Goal: Transaction & Acquisition: Obtain resource

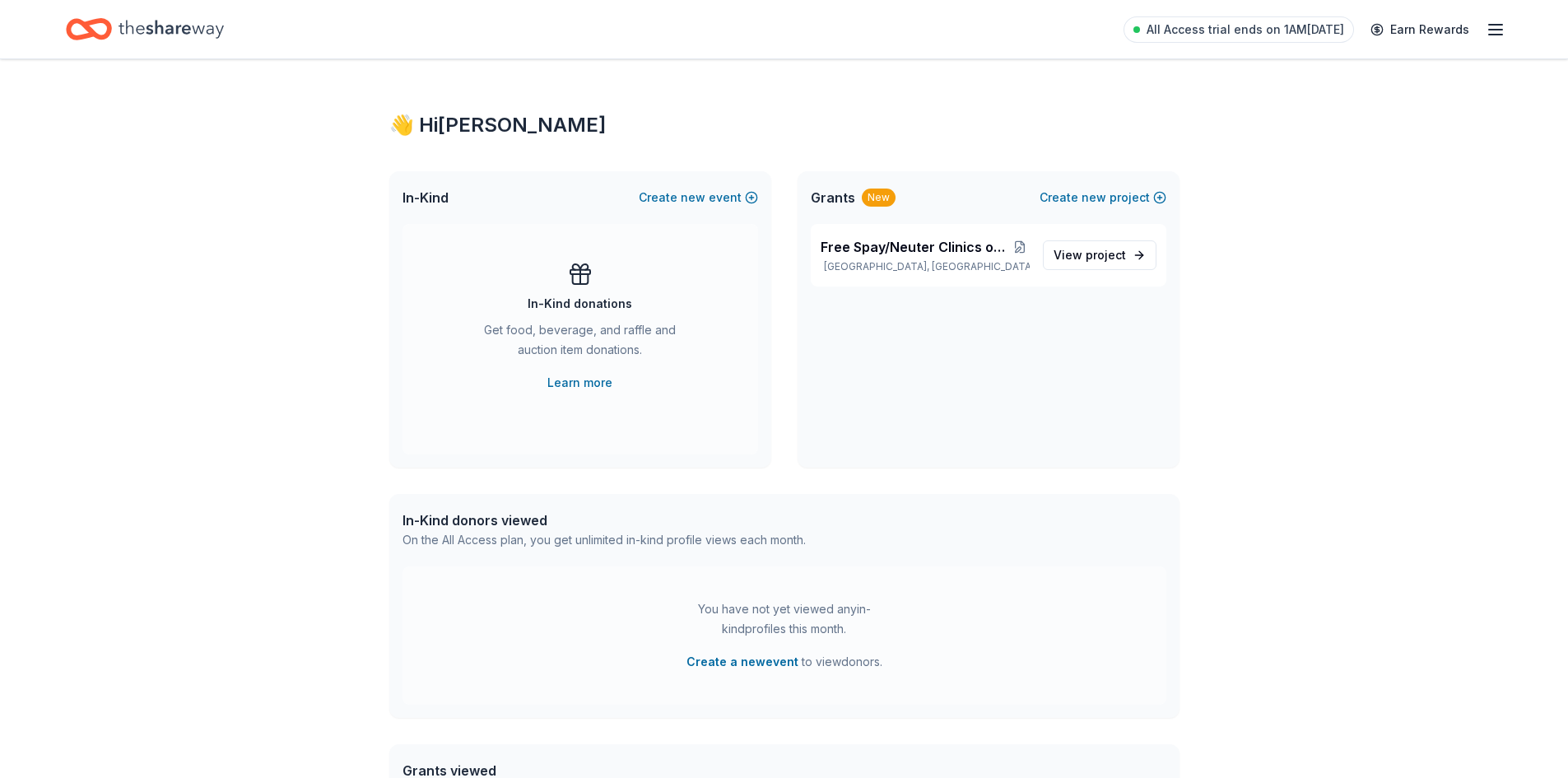
click at [191, 26] on icon "Home" at bounding box center [171, 29] width 105 height 33
click at [847, 243] on span "Free Spay/Neuter Clinics on [GEOGRAPHIC_DATA]" at bounding box center [916, 246] width 191 height 19
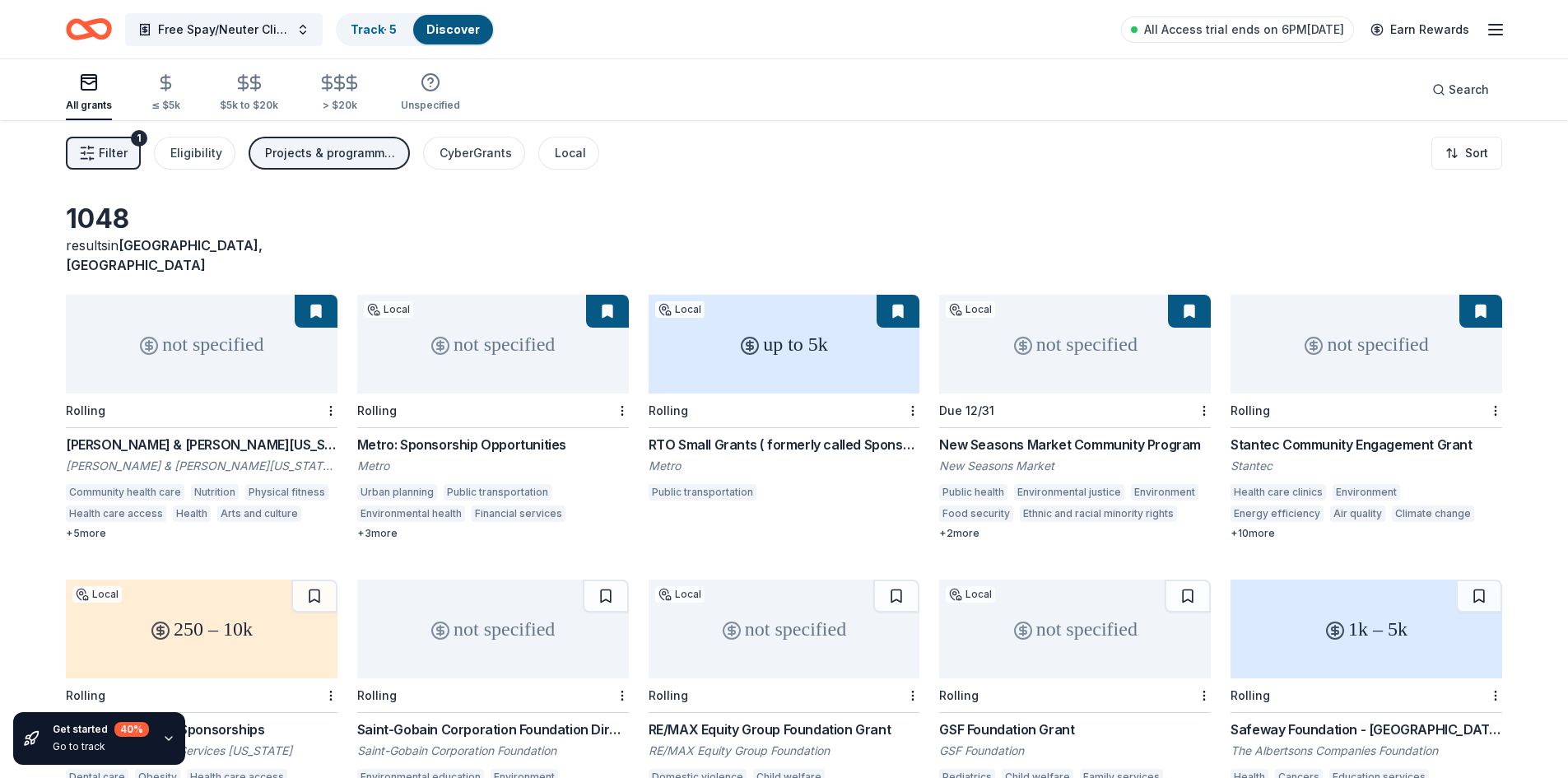
click at [98, 153] on button "Filter 1" at bounding box center [103, 154] width 75 height 33
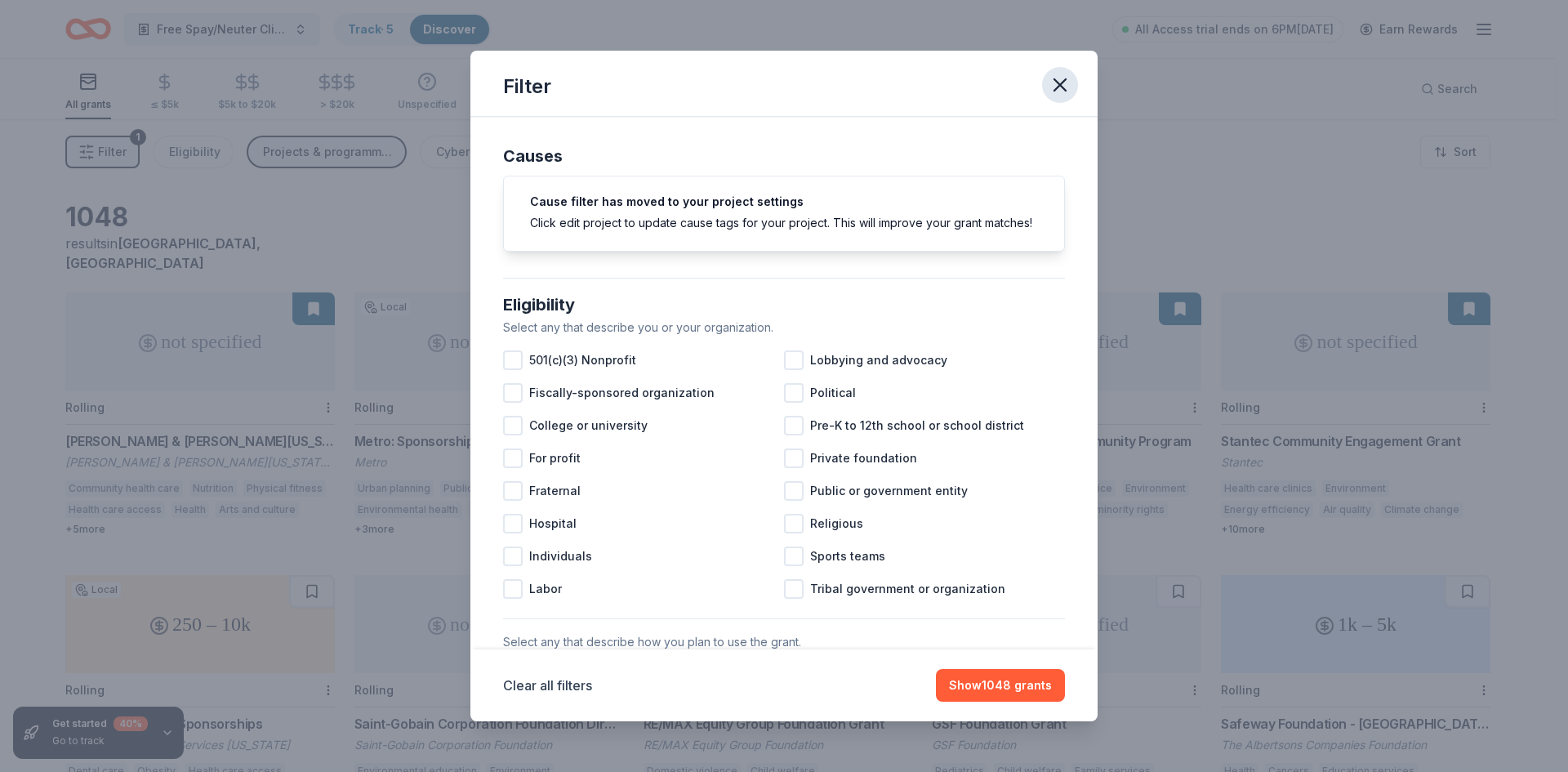
click at [1060, 87] on icon "button" at bounding box center [1059, 84] width 23 height 23
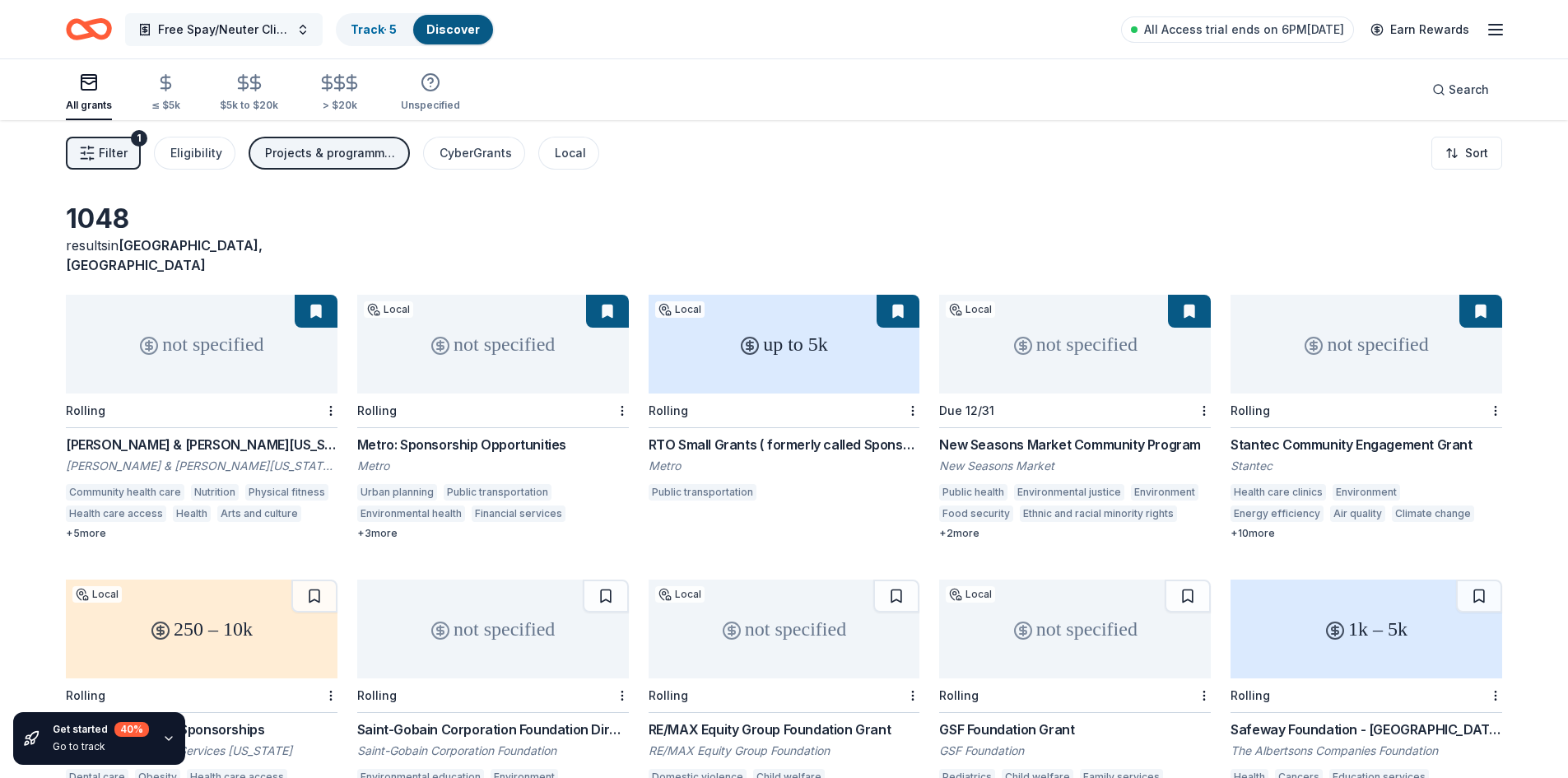
click at [278, 23] on span "Free Spay/Neuter Clinics on [GEOGRAPHIC_DATA]" at bounding box center [224, 29] width 131 height 19
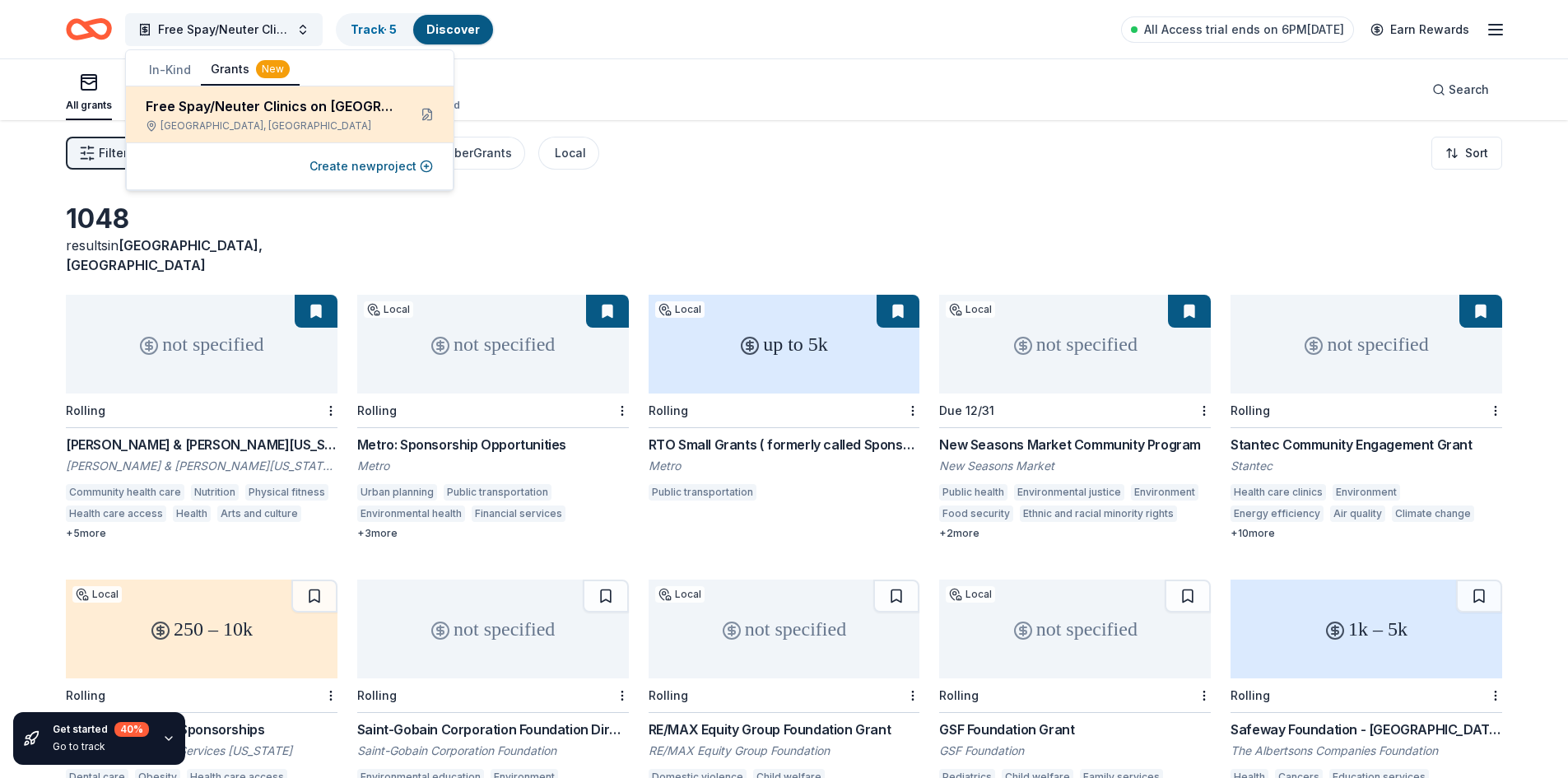
click at [316, 108] on div "Free Spay/Neuter Clinics on [GEOGRAPHIC_DATA]" at bounding box center [269, 105] width 249 height 19
click at [345, 118] on div "Free Spay/Neuter Clinics on [GEOGRAPHIC_DATA] [GEOGRAPHIC_DATA], [GEOGRAPHIC_DA…" at bounding box center [269, 114] width 249 height 36
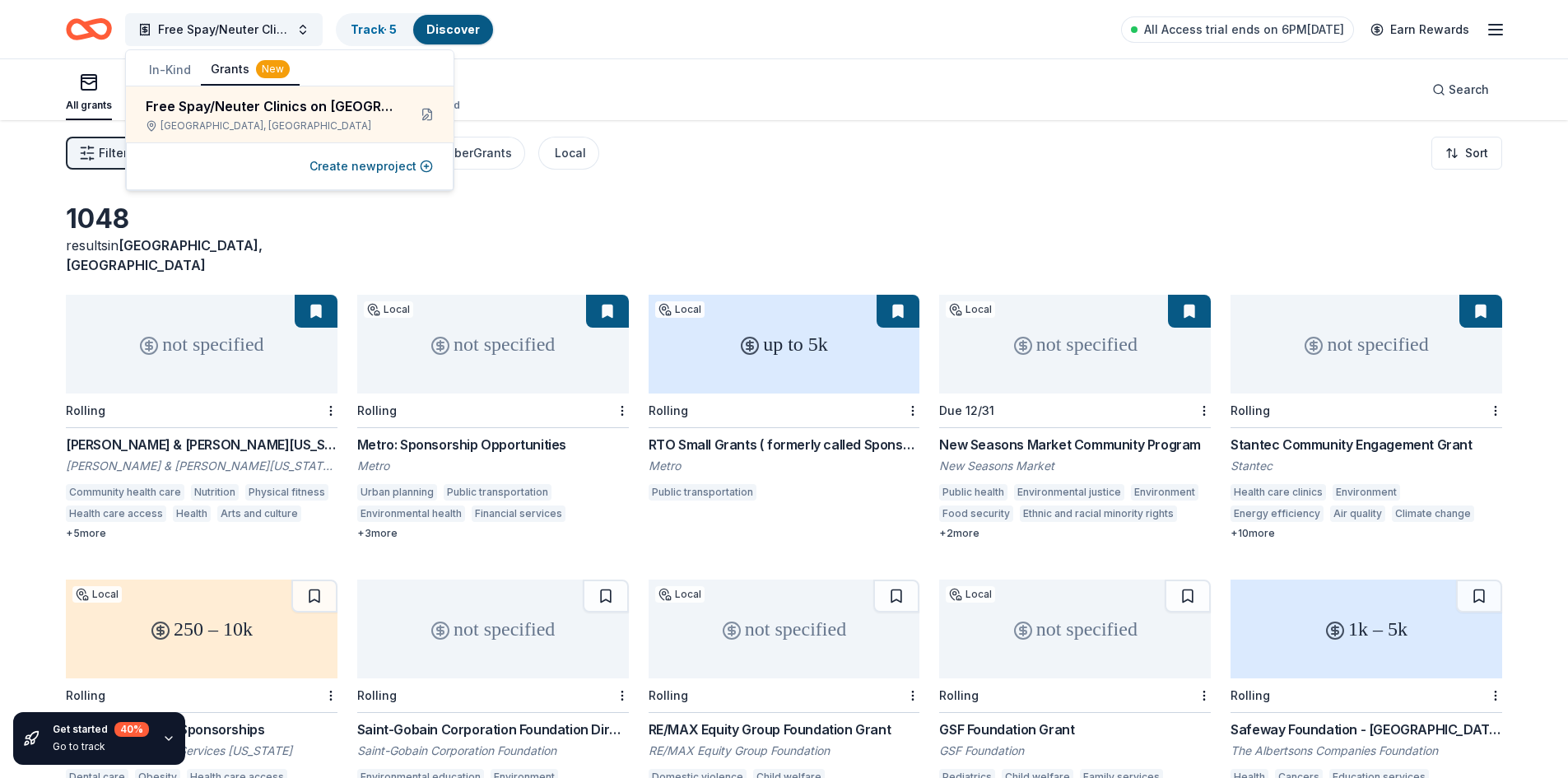
click at [661, 70] on div "All grants ≤ $5k $5k to $20k > $20k Unspecified Search" at bounding box center [784, 90] width 1437 height 61
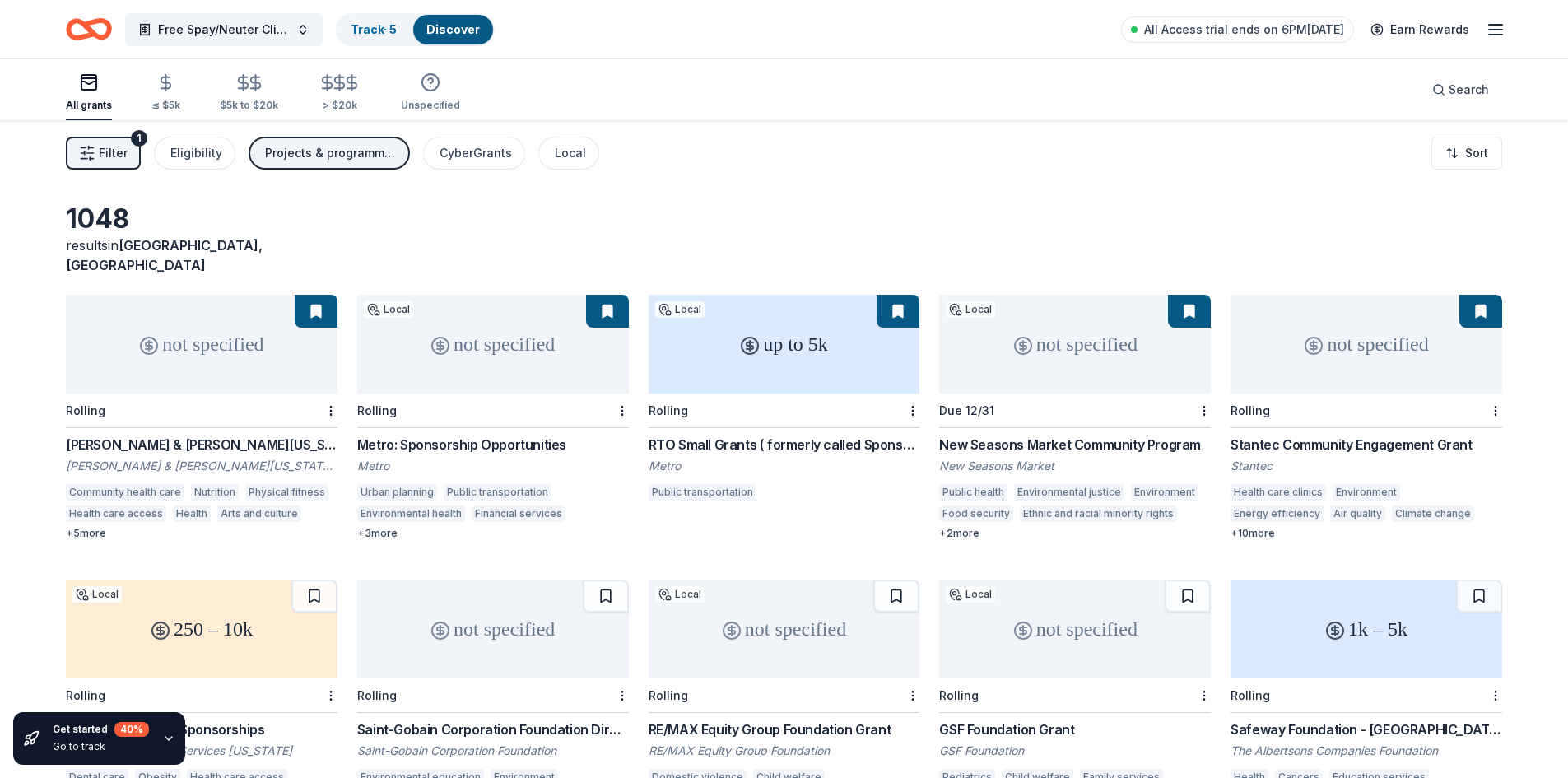
click at [1505, 32] on icon "button" at bounding box center [1495, 29] width 19 height 19
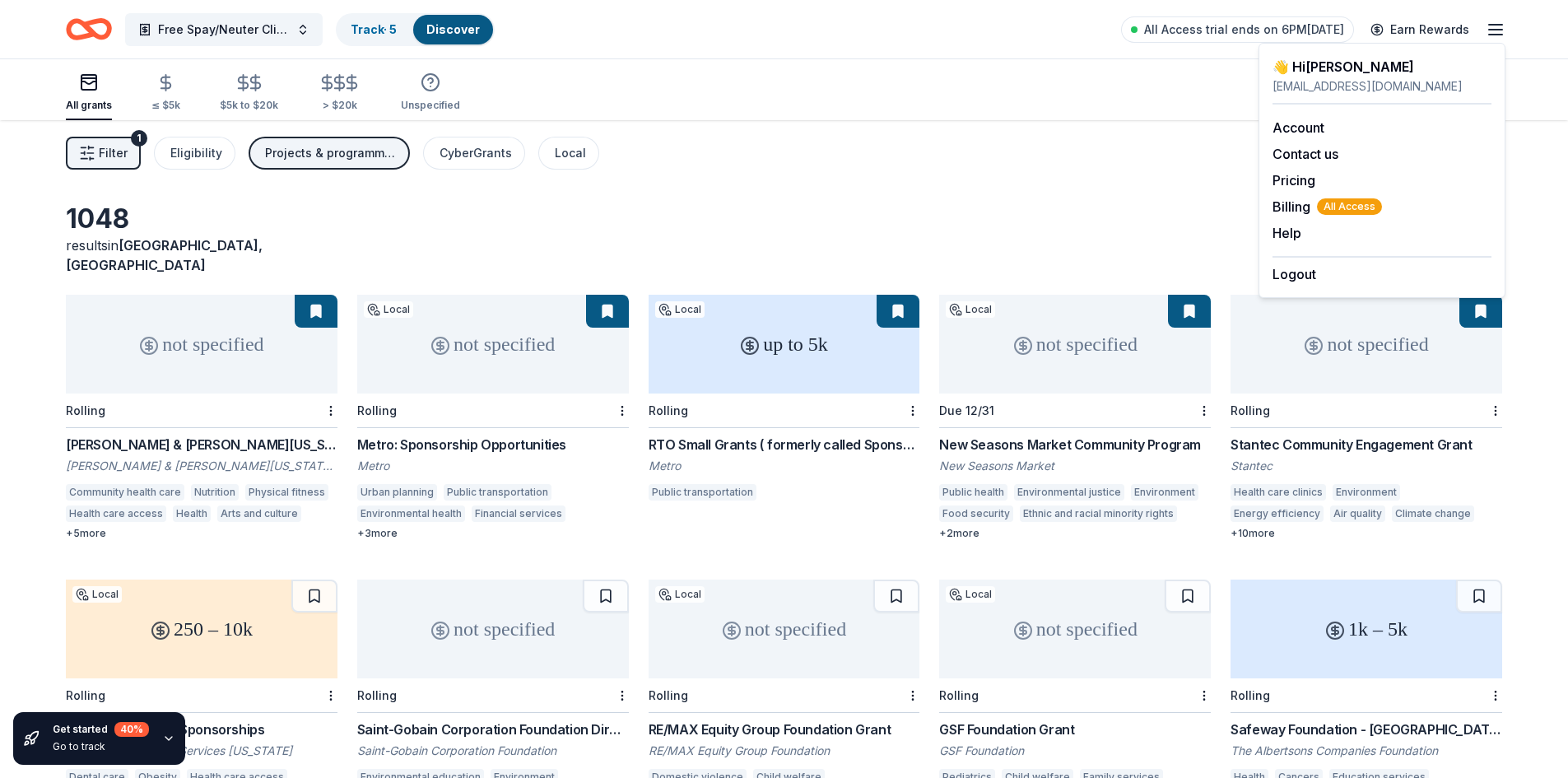
click at [1153, 72] on div "All grants ≤ $5k $5k to $20k > $20k Unspecified Search" at bounding box center [784, 90] width 1437 height 61
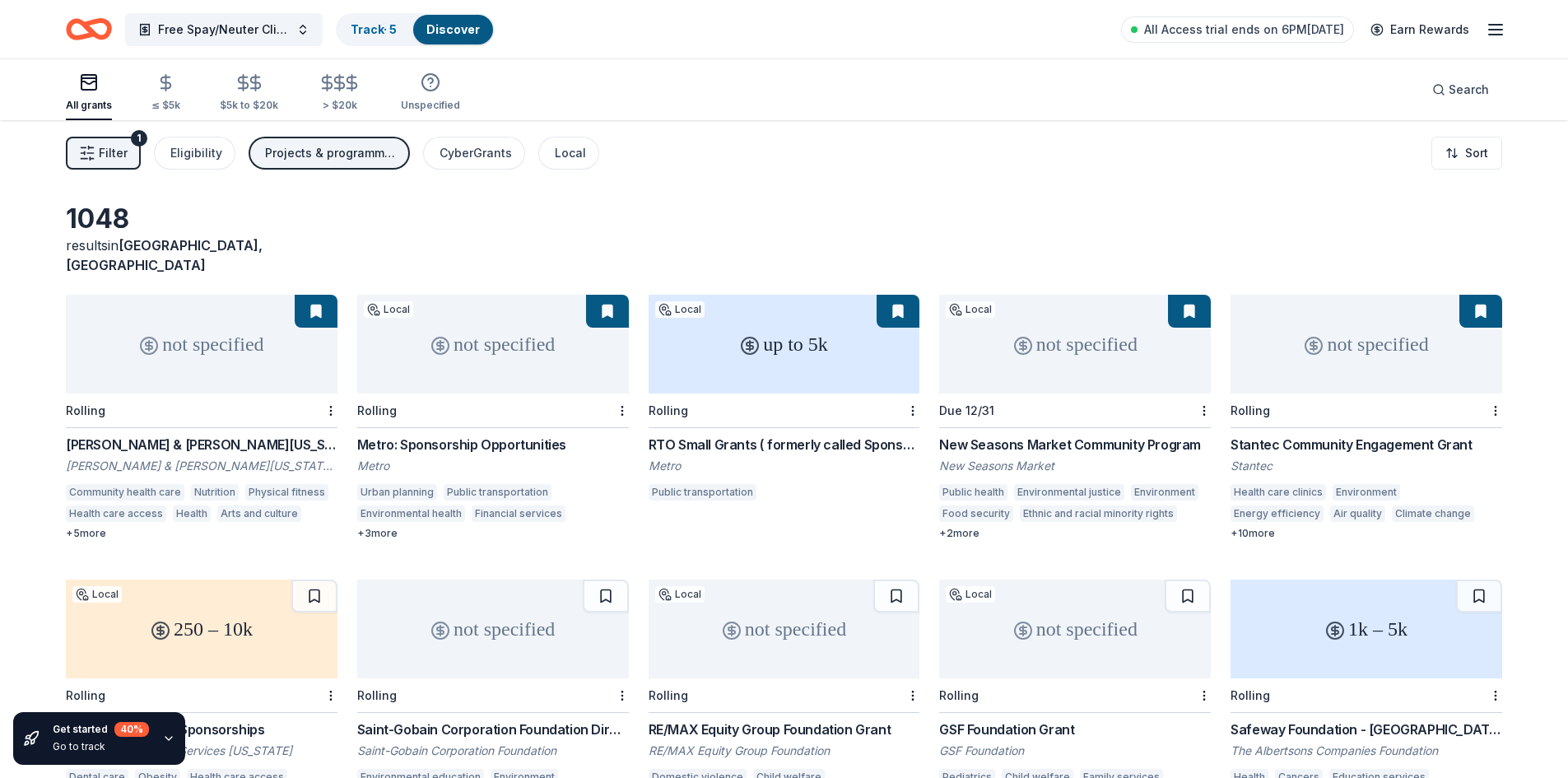
click at [323, 150] on div "Projects & programming" at bounding box center [331, 153] width 131 height 19
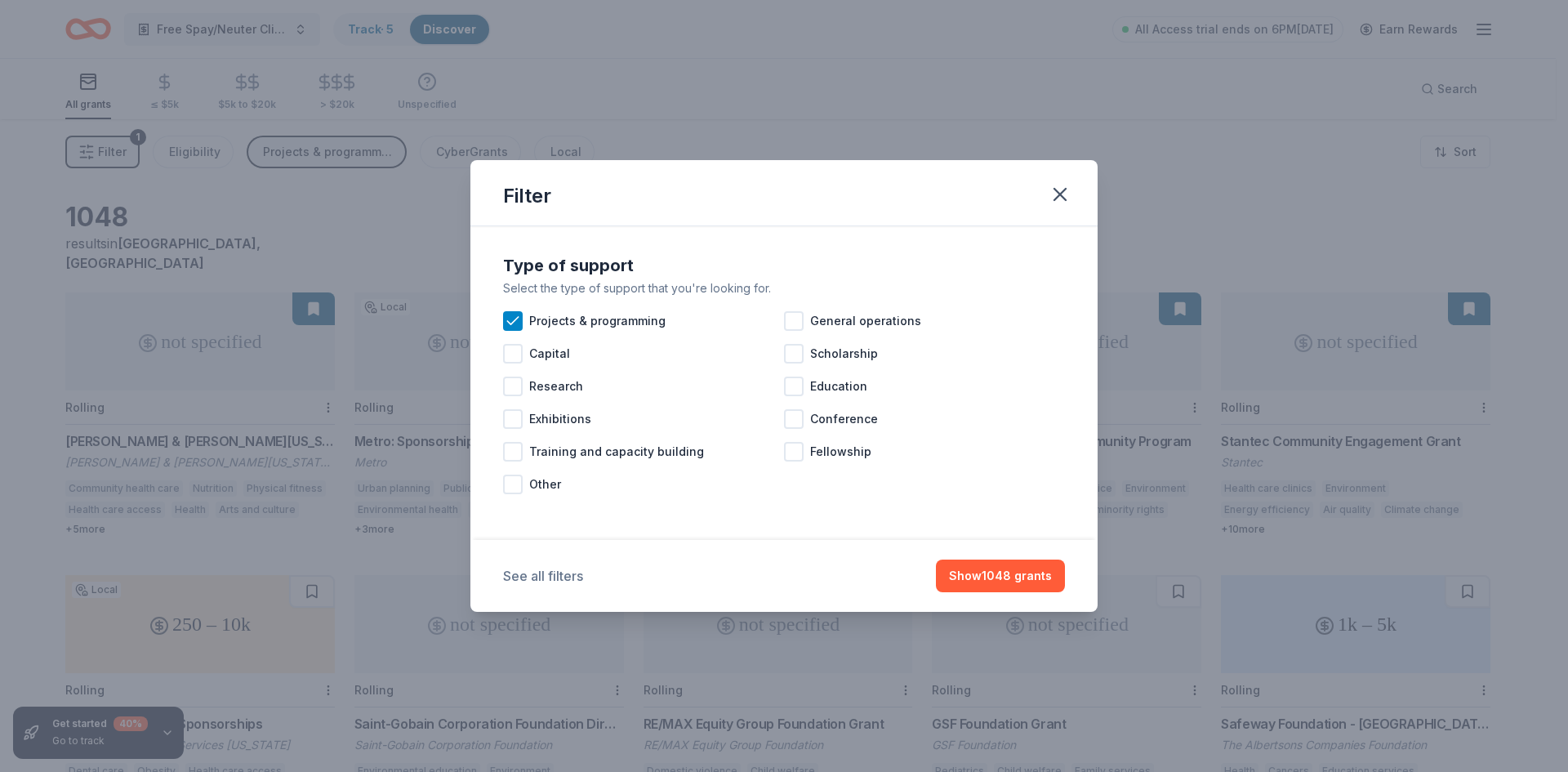
click at [539, 574] on button "See all filters" at bounding box center [543, 576] width 80 height 19
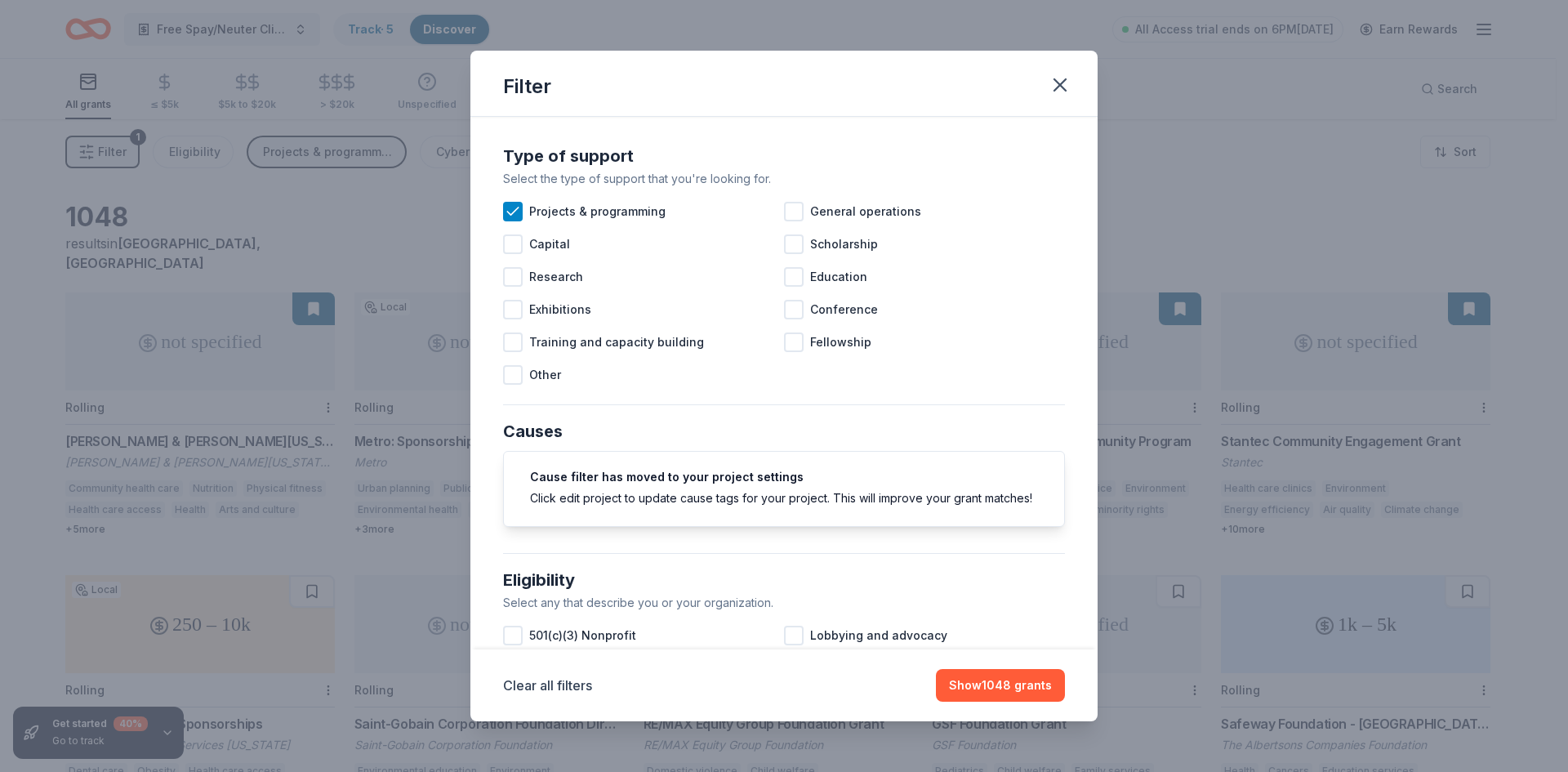
click at [715, 478] on h5 "Cause filter has moved to your project settings" at bounding box center [783, 476] width 508 height 11
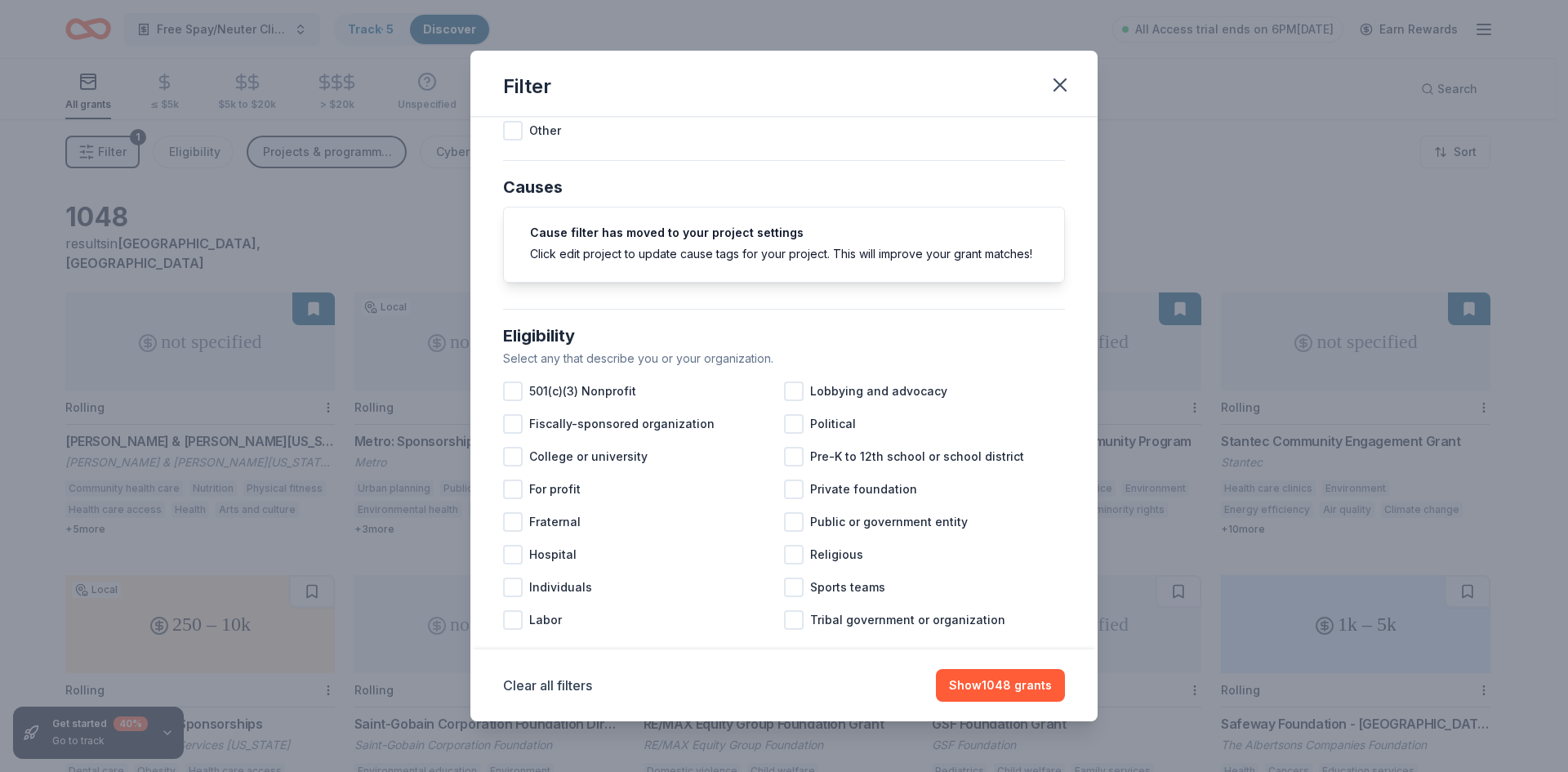
scroll to position [245, 0]
click at [517, 400] on div at bounding box center [512, 390] width 19 height 19
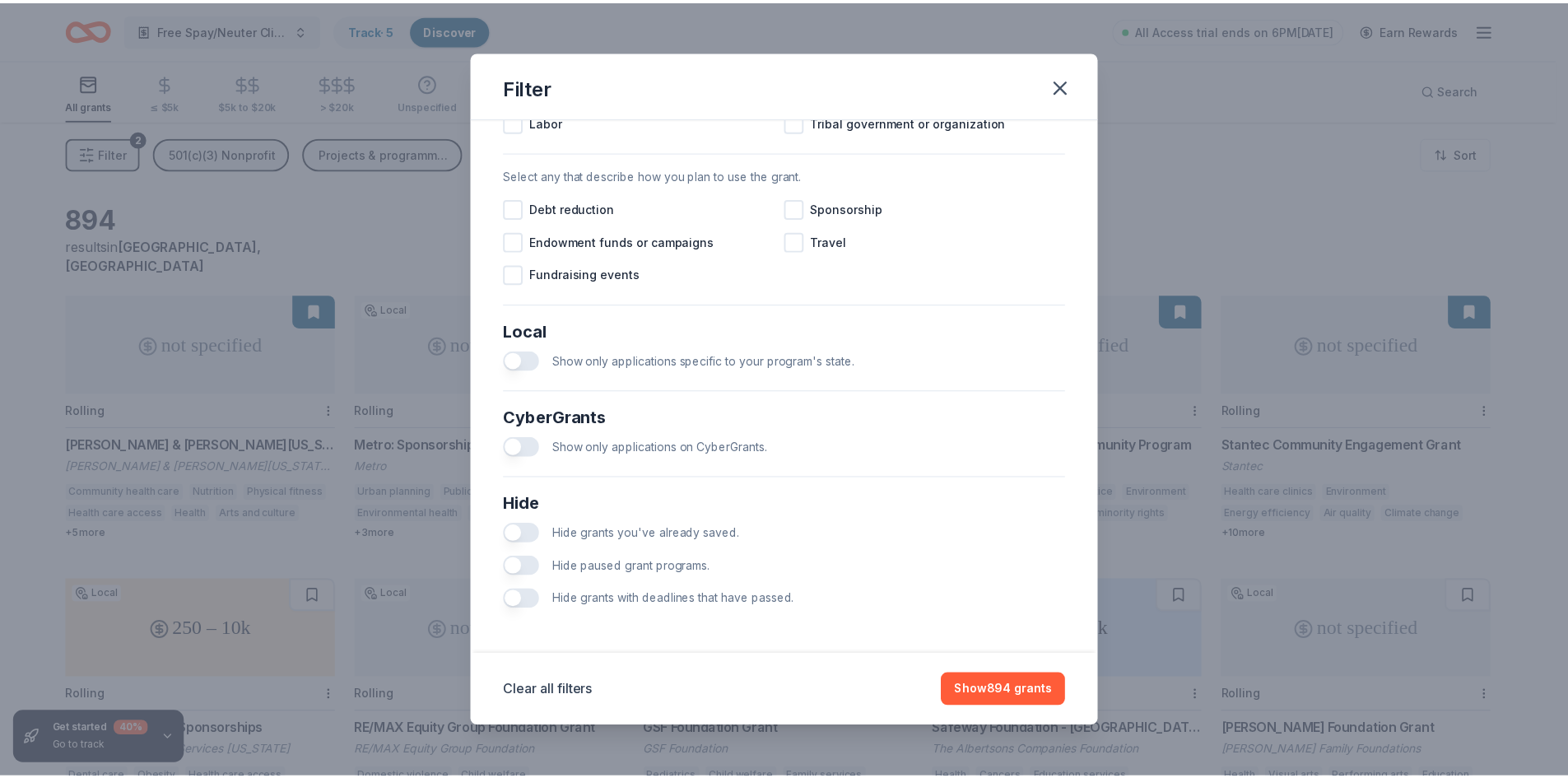
scroll to position [766, 0]
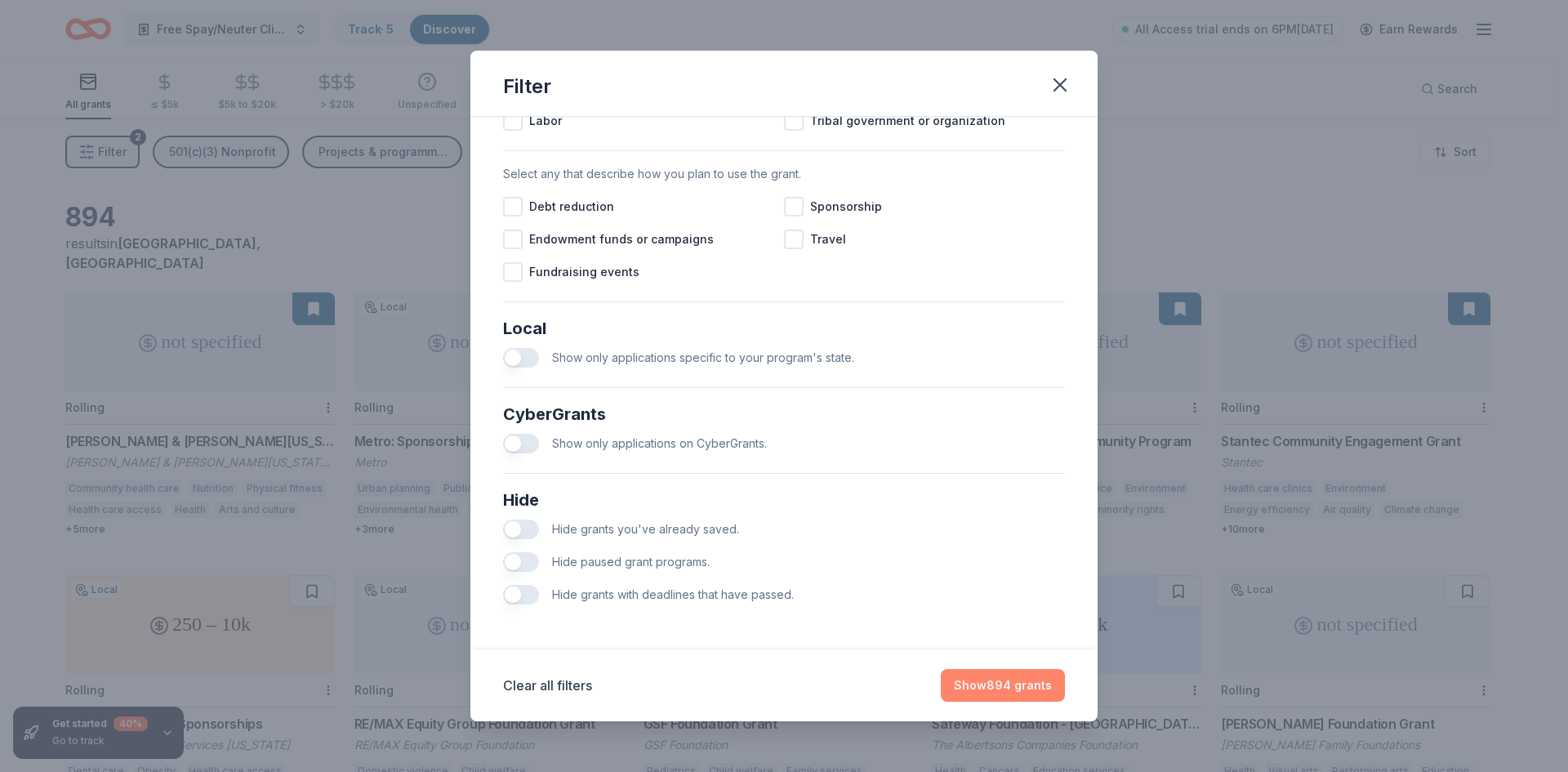
click at [1007, 696] on button "Show 894 grants" at bounding box center [1002, 686] width 124 height 33
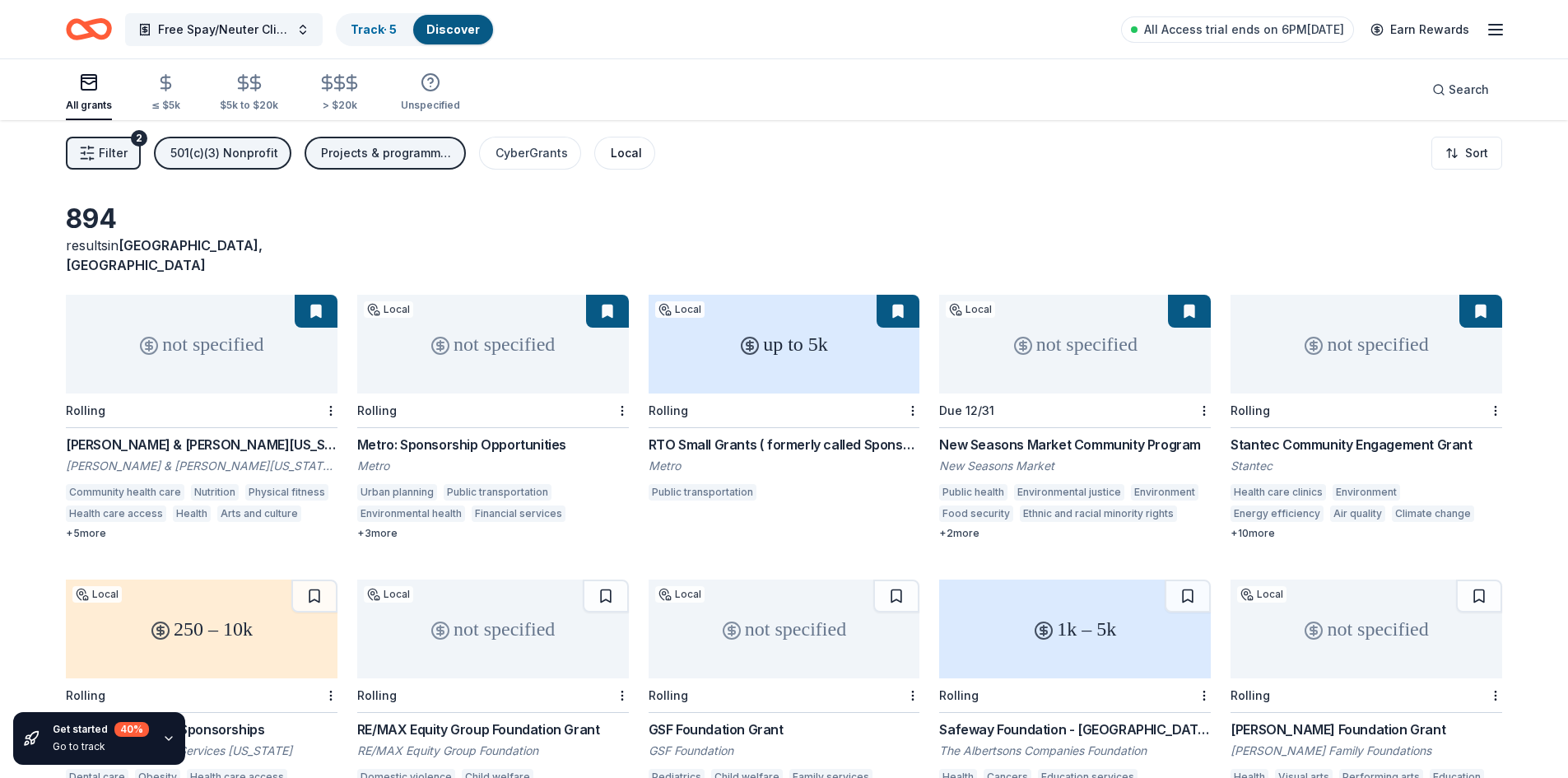
click at [620, 152] on div "Local" at bounding box center [626, 153] width 31 height 19
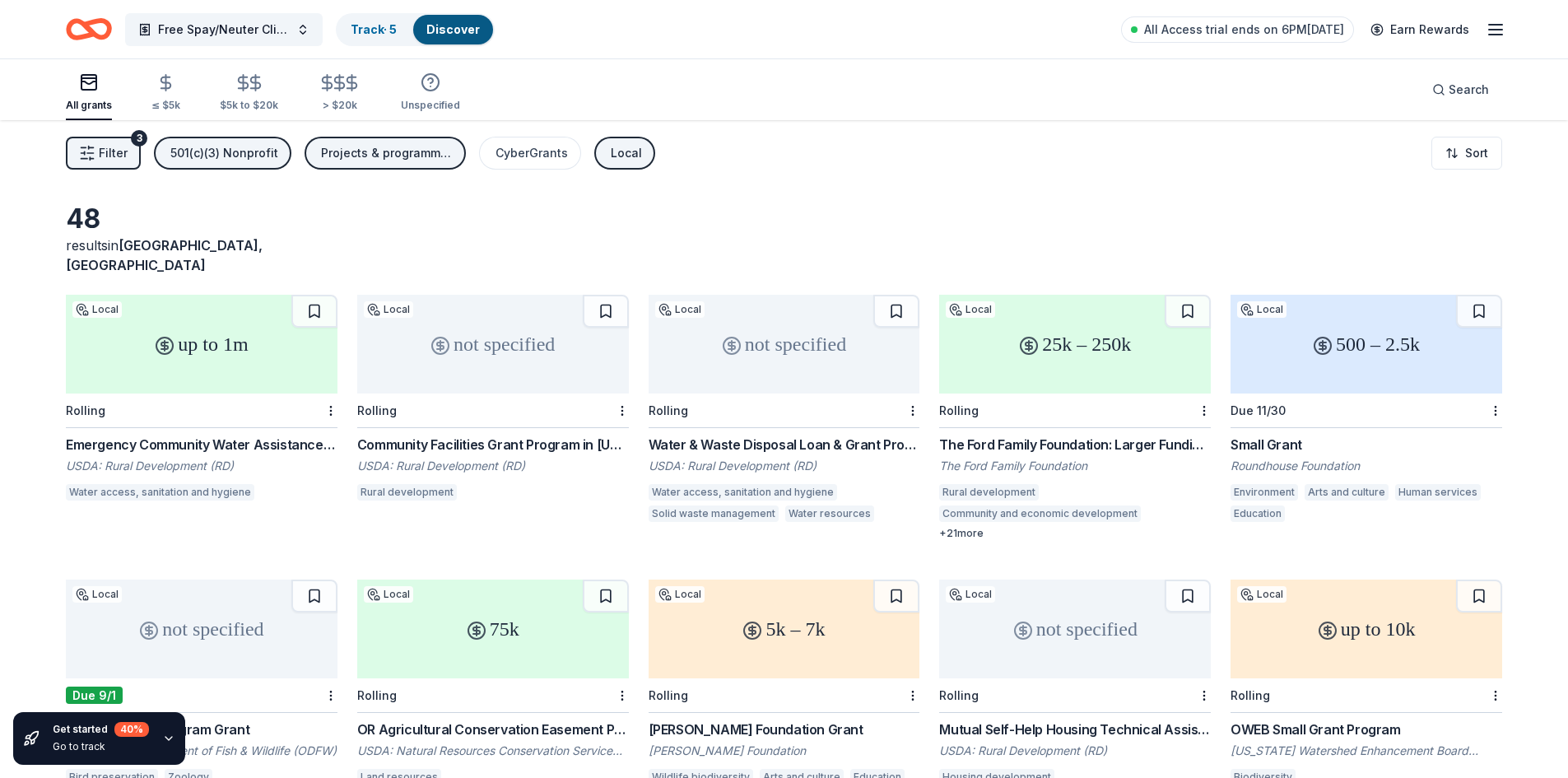
click at [1063, 435] on div "The Ford Family Foundation: Larger Funding Requests" at bounding box center [1075, 444] width 272 height 19
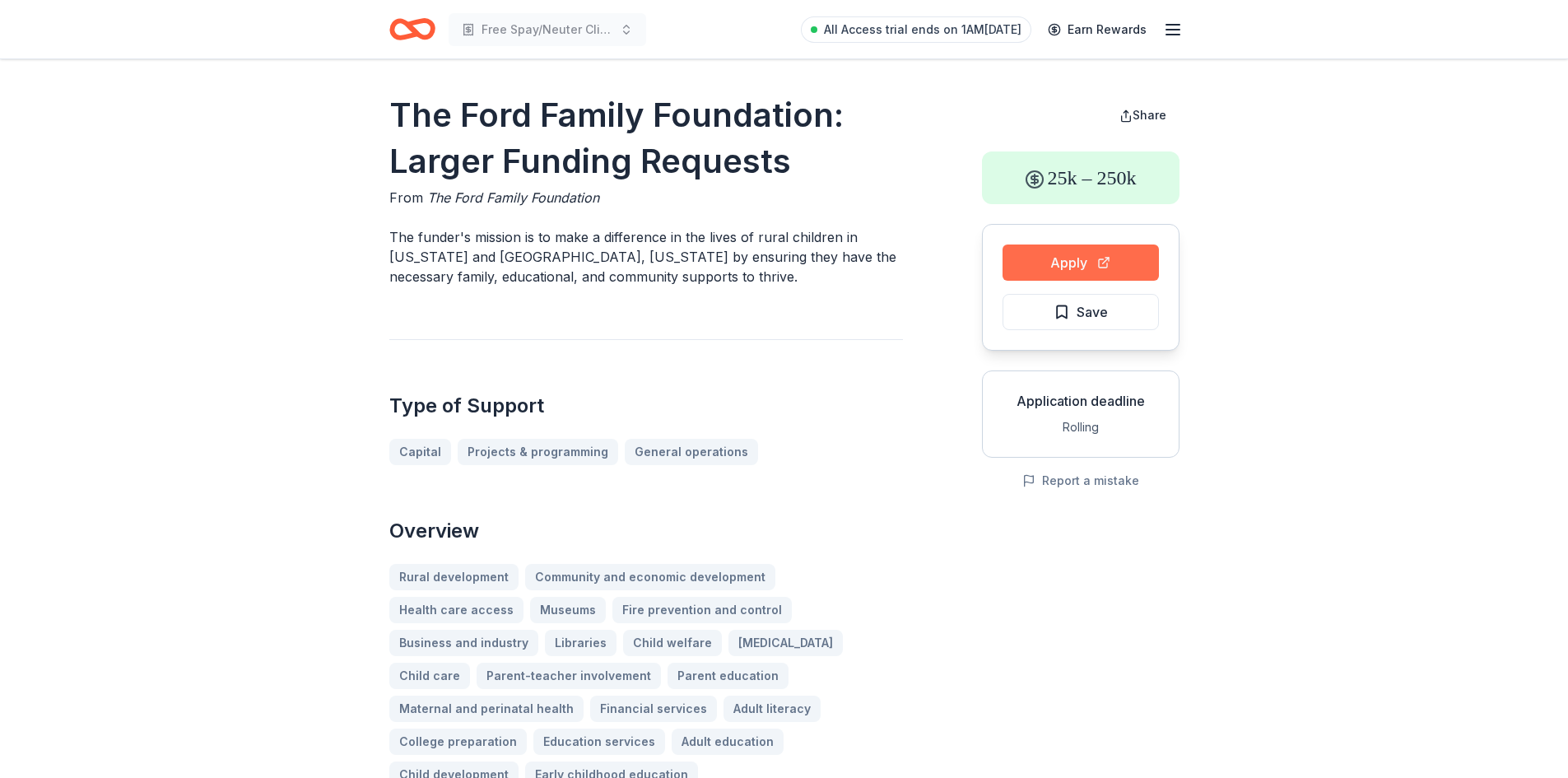
click at [1064, 265] on button "Apply" at bounding box center [1080, 262] width 156 height 36
